Goal: Communication & Community: Connect with others

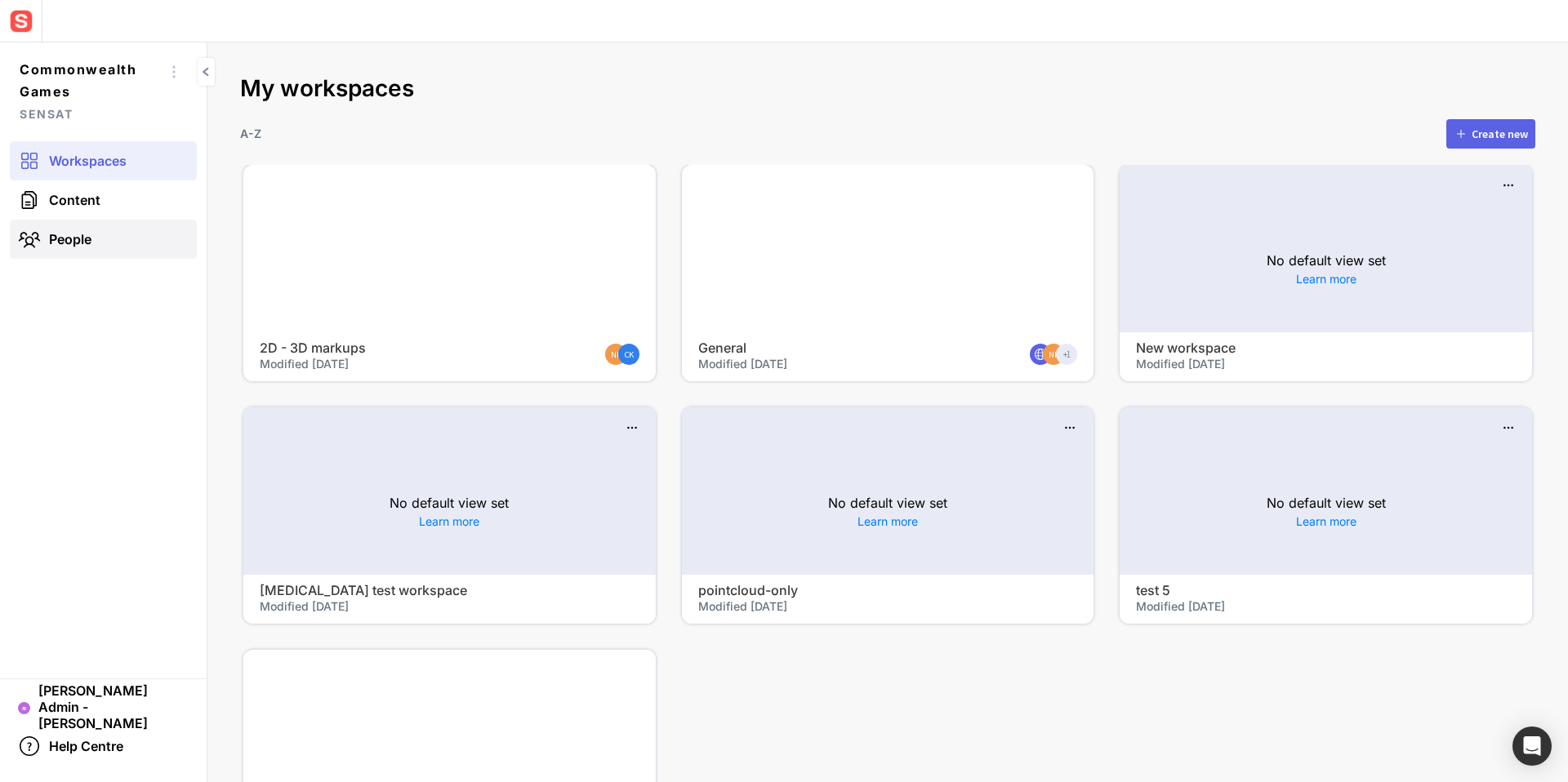
click at [73, 245] on span "People" at bounding box center [70, 239] width 42 height 16
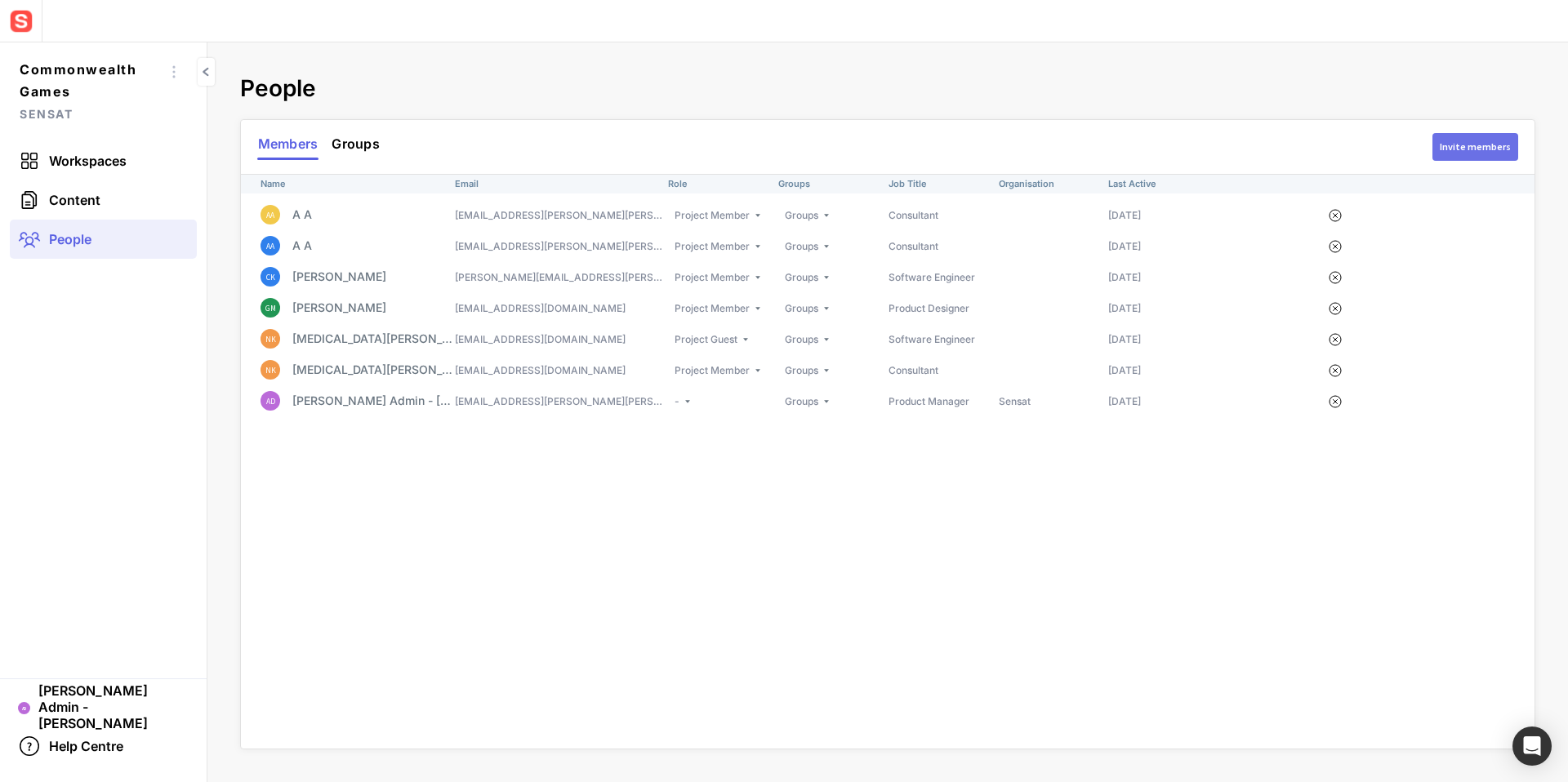
click at [1496, 146] on div "Invite members" at bounding box center [1475, 147] width 71 height 10
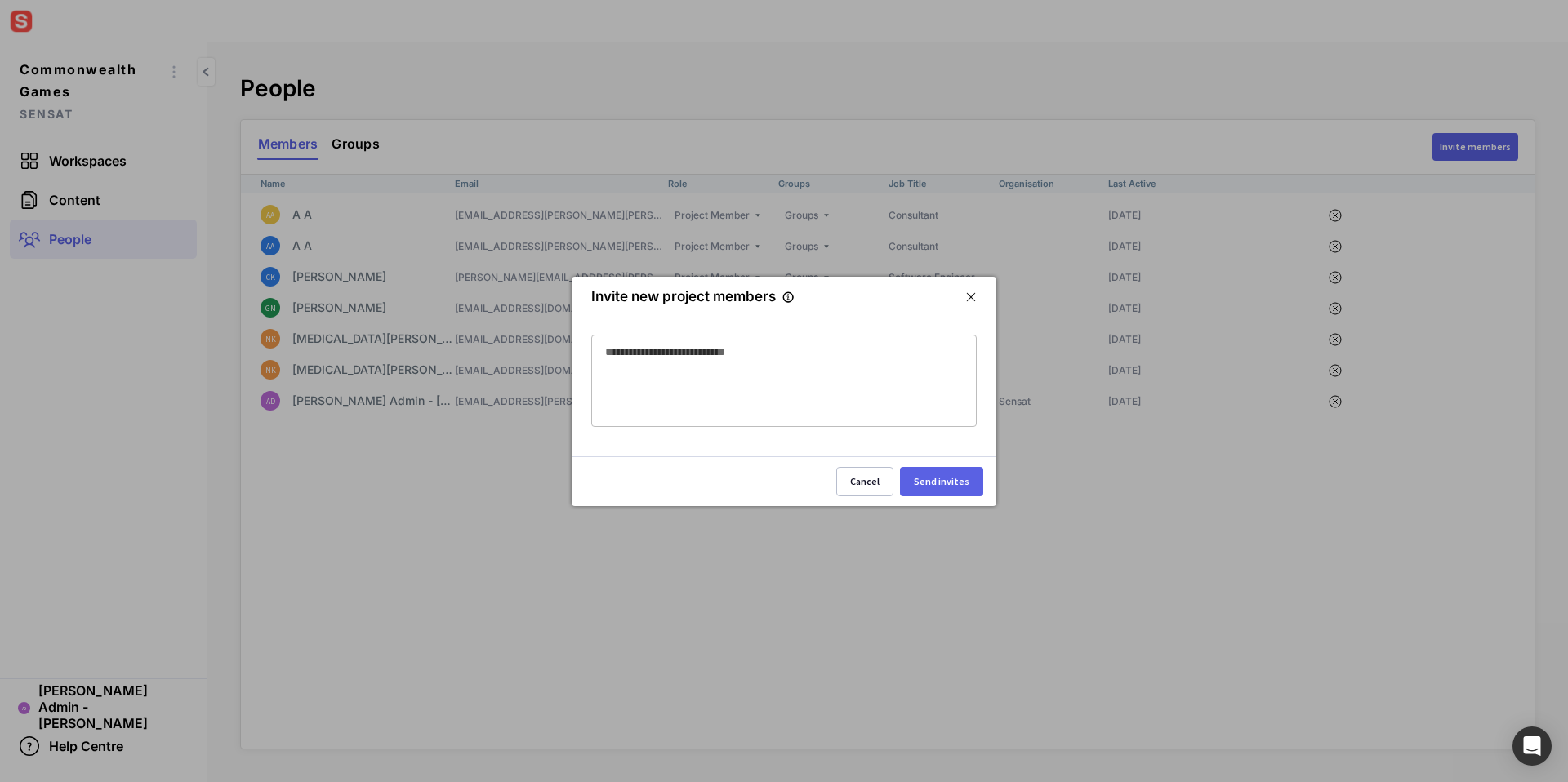
click at [799, 371] on div at bounding box center [784, 359] width 358 height 46
type input "*"
click at [879, 481] on div "Cancel" at bounding box center [864, 481] width 30 height 10
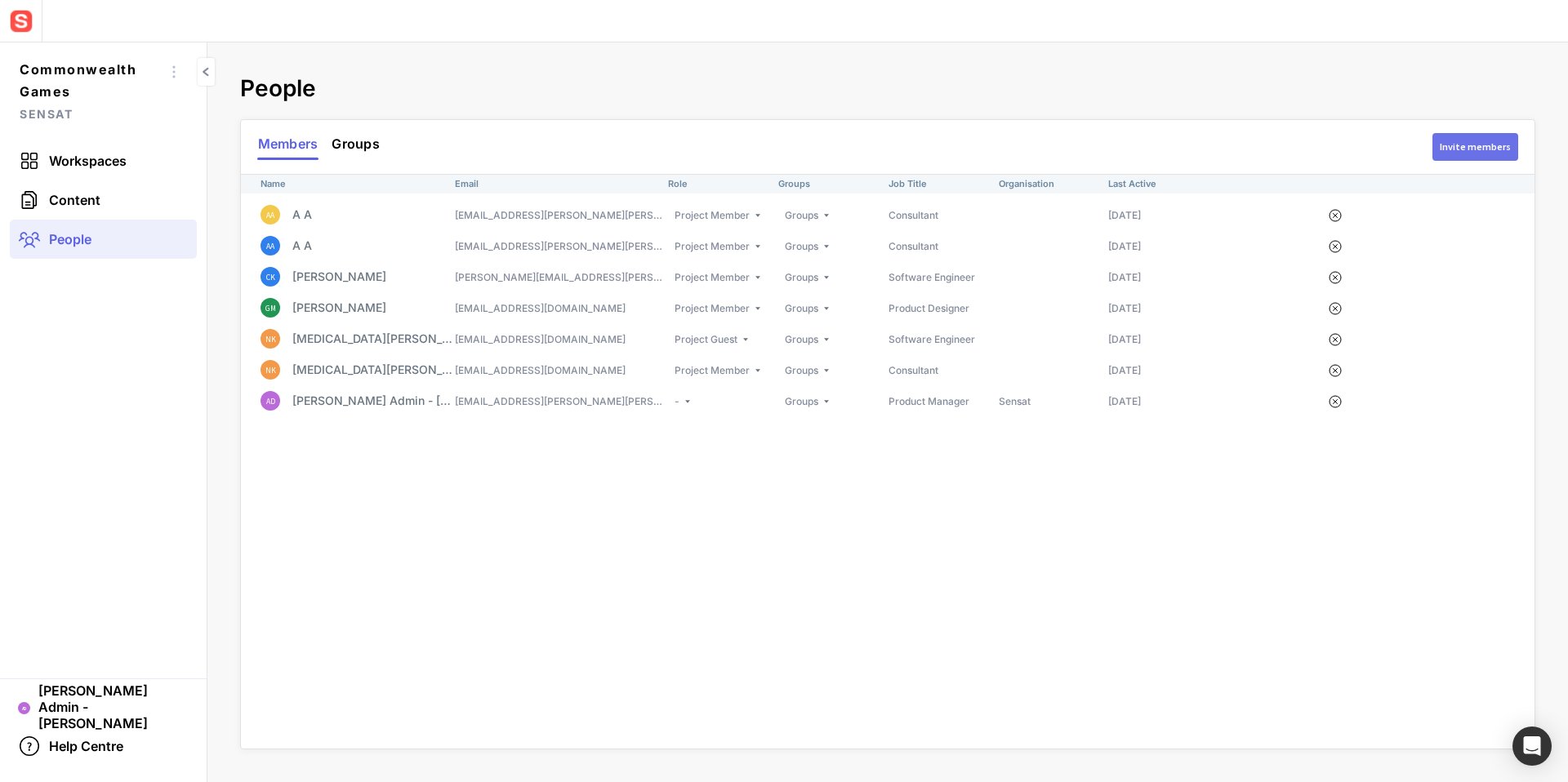
click at [1451, 150] on div "Invite members" at bounding box center [1475, 147] width 71 height 10
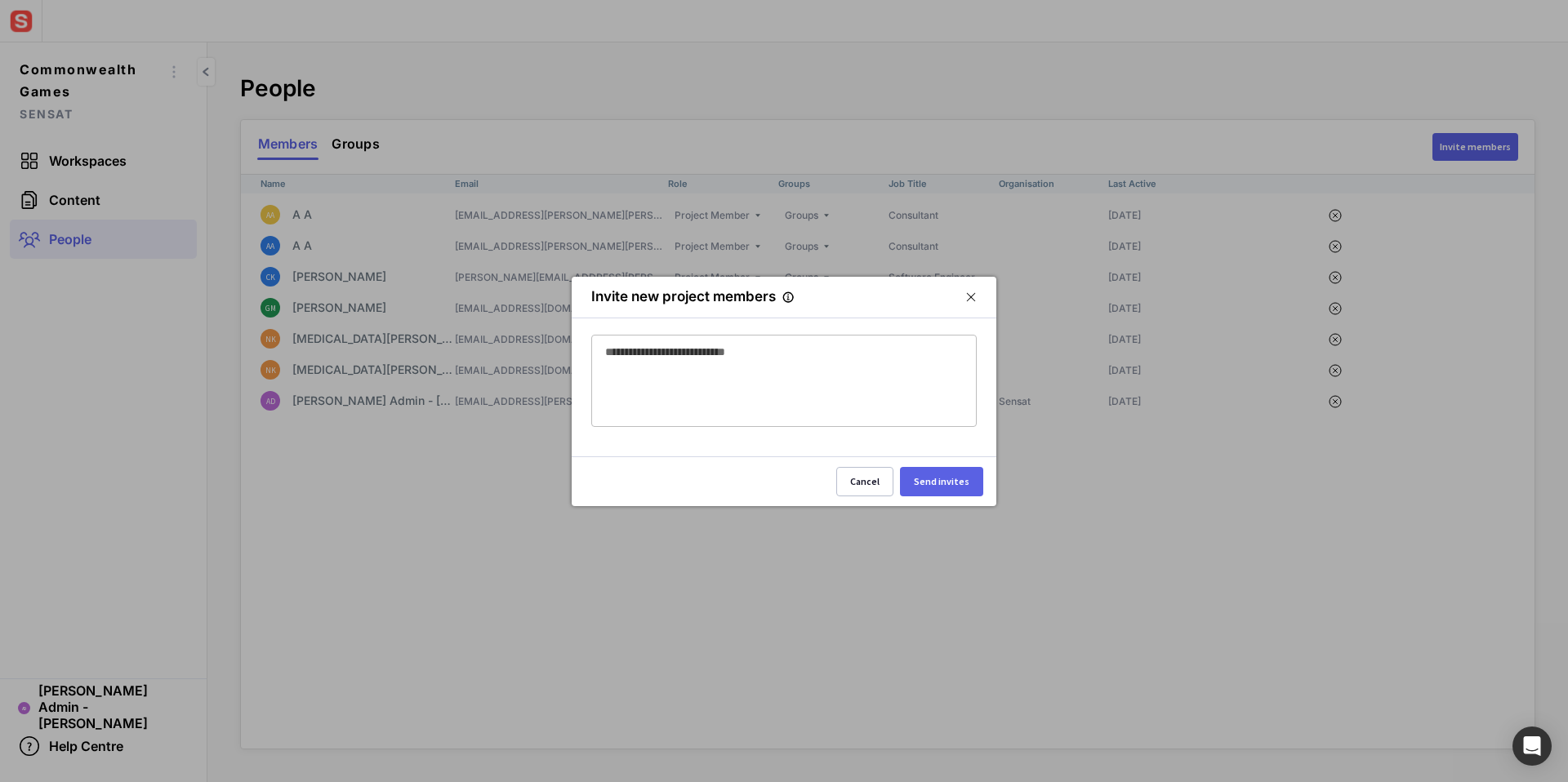
click at [780, 364] on div at bounding box center [784, 359] width 358 height 46
type input "**********"
click at [941, 488] on button "Send invites" at bounding box center [942, 481] width 83 height 30
